Goal: Task Accomplishment & Management: Manage account settings

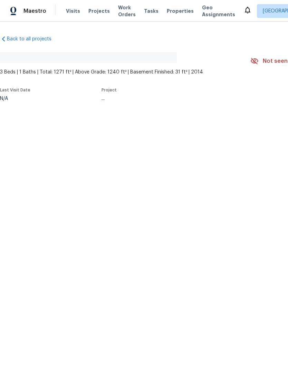
click at [66, 14] on span "Visits" at bounding box center [73, 11] width 14 height 7
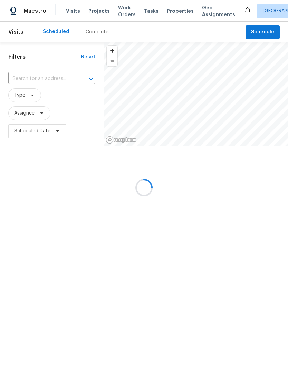
click at [25, 80] on div at bounding box center [144, 187] width 288 height 375
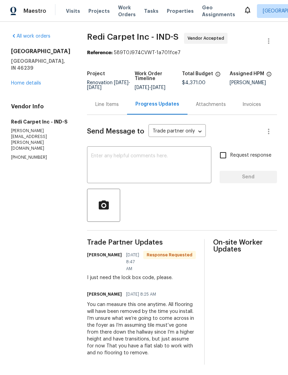
click at [69, 12] on span "Visits" at bounding box center [73, 11] width 14 height 7
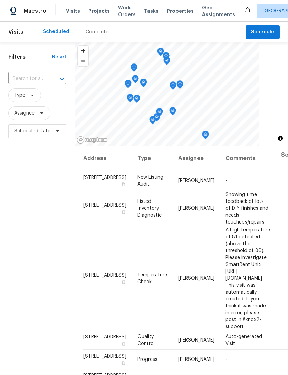
click at [24, 80] on input "text" at bounding box center [27, 79] width 39 height 11
type input "lippan"
click at [25, 100] on li "[STREET_ADDRESS]" at bounding box center [37, 94] width 58 height 11
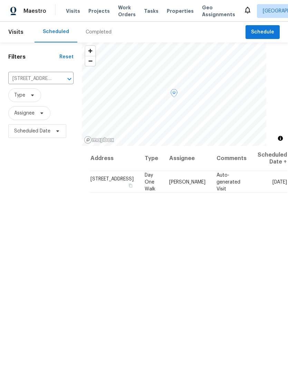
click at [0, 0] on span at bounding box center [0, 0] width 0 height 0
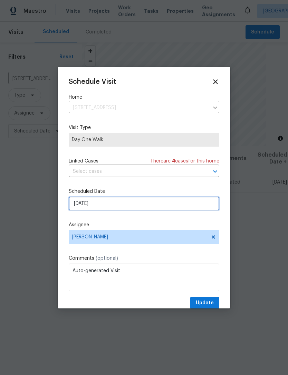
click at [76, 207] on input "[DATE]" at bounding box center [144, 204] width 150 height 14
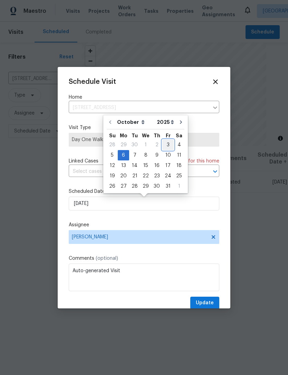
click at [164, 147] on div "3" at bounding box center [167, 145] width 11 height 10
type input "[DATE]"
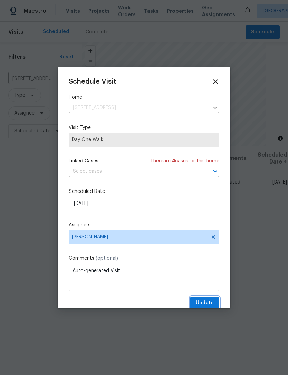
click at [198, 303] on span "Update" at bounding box center [205, 303] width 18 height 9
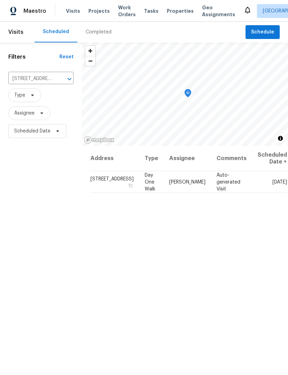
click at [57, 80] on icon "Clear" at bounding box center [60, 79] width 7 height 7
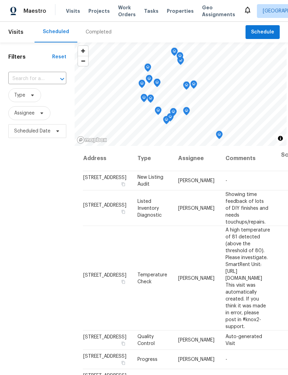
click at [24, 79] on input "text" at bounding box center [27, 79] width 39 height 11
type input "tulip"
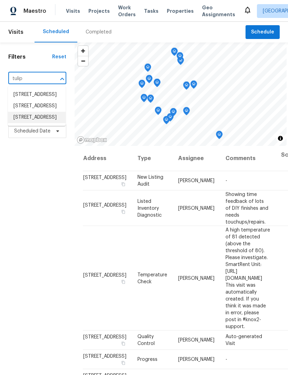
click at [20, 123] on li "[STREET_ADDRESS]" at bounding box center [37, 117] width 58 height 11
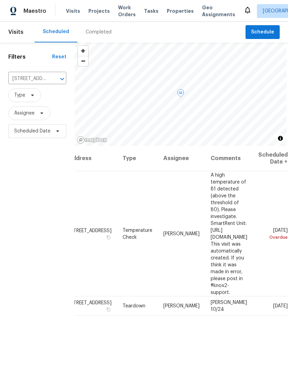
scroll to position [0, 59]
click at [0, 0] on icon at bounding box center [0, 0] width 0 height 0
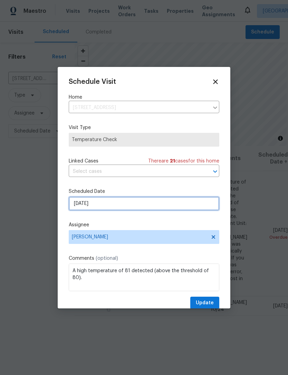
click at [77, 206] on input "[DATE]" at bounding box center [144, 204] width 150 height 14
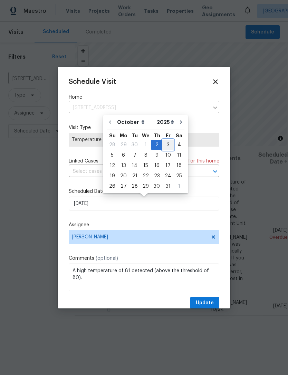
click at [164, 144] on div "3" at bounding box center [167, 145] width 11 height 10
type input "[DATE]"
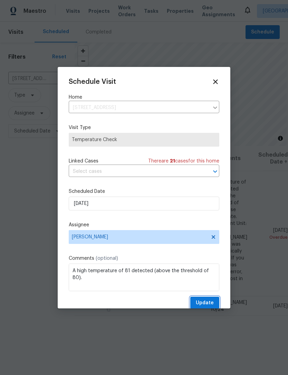
click at [212, 304] on span "Update" at bounding box center [205, 303] width 18 height 9
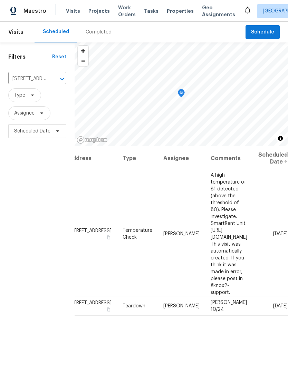
click at [55, 82] on icon "Clear" at bounding box center [53, 79] width 7 height 7
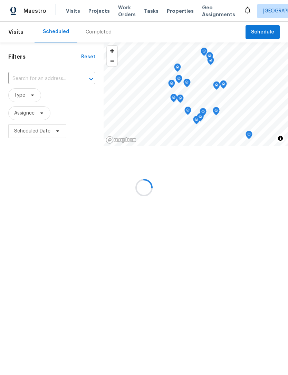
click at [22, 78] on div at bounding box center [144, 187] width 288 height 375
click at [25, 82] on div at bounding box center [144, 187] width 288 height 375
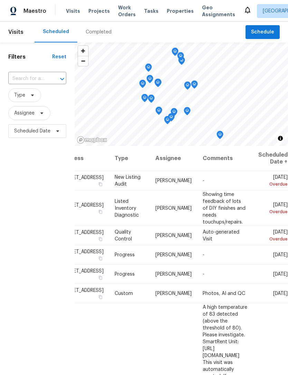
click at [23, 82] on input "text" at bounding box center [27, 79] width 39 height 11
type input "1654 carriage"
click at [30, 100] on li "[STREET_ADDRESS]" at bounding box center [37, 94] width 58 height 11
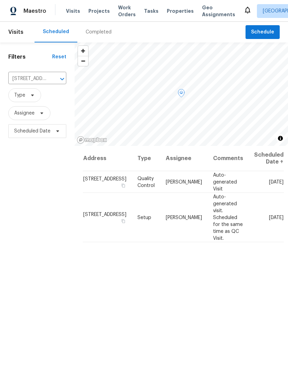
click at [0, 0] on span at bounding box center [0, 0] width 0 height 0
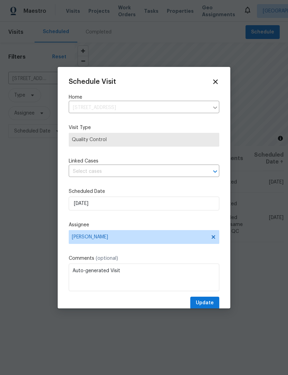
click at [76, 185] on div "Schedule Visit Home [STREET_ADDRESS] ​ Visit Type Quality Control Linked Cases …" at bounding box center [144, 194] width 150 height 232
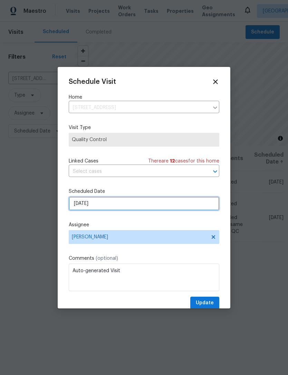
click at [78, 208] on input "[DATE]" at bounding box center [144, 204] width 150 height 14
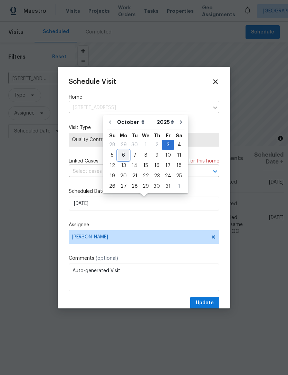
click at [120, 156] on div "6" at bounding box center [123, 155] width 11 height 10
type input "[DATE]"
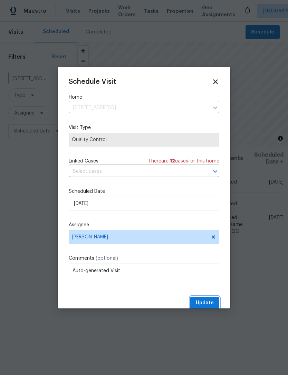
click at [206, 303] on span "Update" at bounding box center [205, 303] width 18 height 9
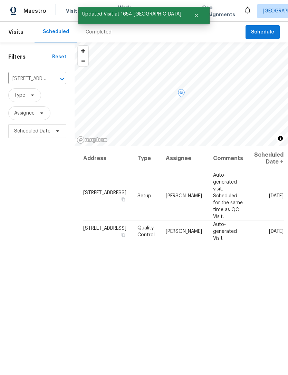
click at [0, 0] on icon at bounding box center [0, 0] width 0 height 0
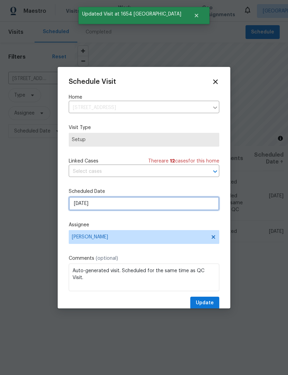
click at [77, 207] on input "[DATE]" at bounding box center [144, 204] width 150 height 14
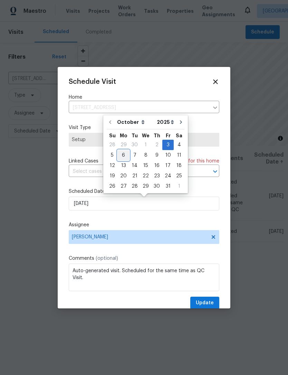
click at [120, 155] on div "6" at bounding box center [123, 155] width 11 height 10
type input "[DATE]"
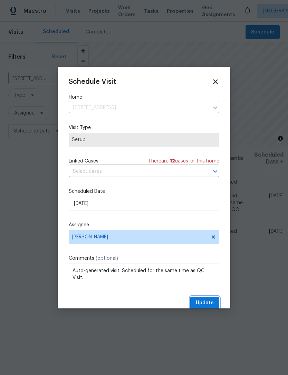
click at [209, 303] on span "Update" at bounding box center [205, 303] width 18 height 9
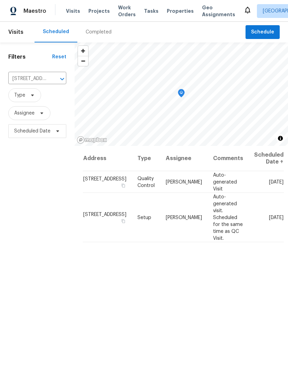
click at [53, 80] on icon "Clear" at bounding box center [53, 79] width 7 height 7
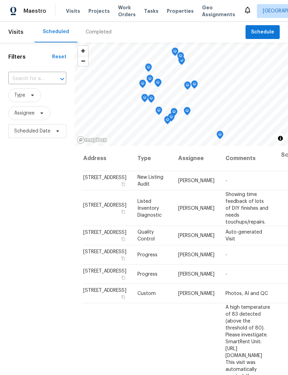
click at [17, 77] on input "text" at bounding box center [27, 79] width 39 height 11
type input "8945 poppy"
click at [29, 100] on li "[STREET_ADDRESS]" at bounding box center [37, 94] width 58 height 11
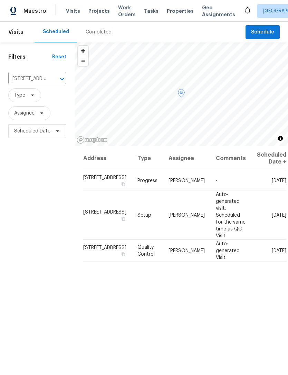
click at [0, 0] on icon at bounding box center [0, 0] width 0 height 0
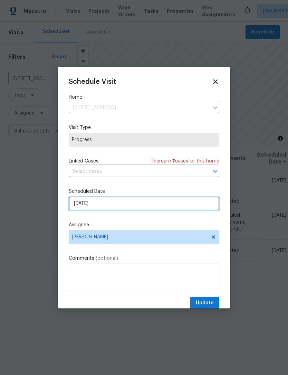
click at [78, 206] on input "[DATE]" at bounding box center [144, 204] width 150 height 14
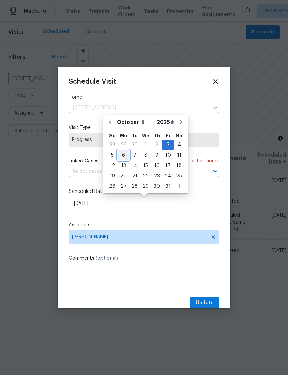
click at [122, 155] on div "6" at bounding box center [123, 155] width 11 height 10
type input "[DATE]"
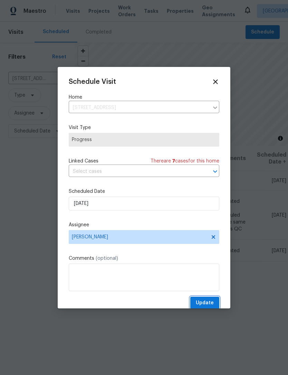
click at [208, 305] on span "Update" at bounding box center [205, 303] width 18 height 9
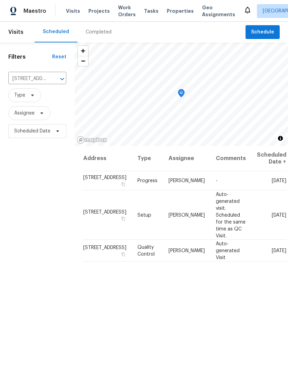
click at [88, 3] on div "Maestro Visits Projects Work Orders Tasks Properties Geo Assignments [GEOGRAPHI…" at bounding box center [144, 11] width 288 height 22
